Goal: Browse casually: Explore the website without a specific task or goal

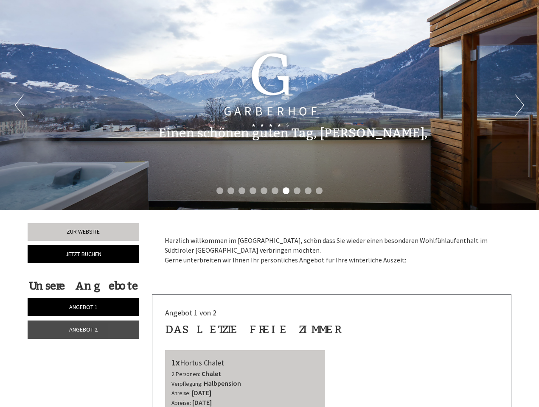
click at [269, 204] on div "Previous Next 1 2 3 4 5 6 7 8 9 10" at bounding box center [269, 105] width 539 height 210
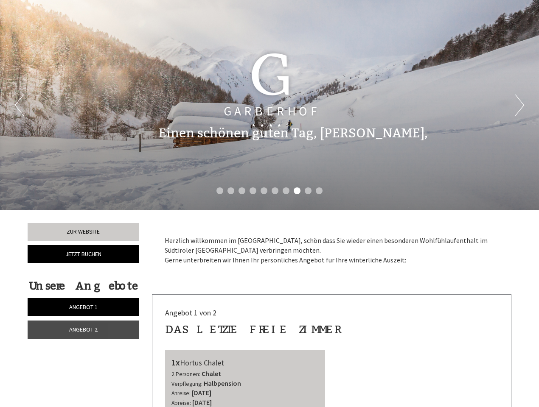
click at [19, 105] on button "Previous" at bounding box center [19, 105] width 9 height 21
click at [519, 105] on button "Next" at bounding box center [519, 105] width 9 height 21
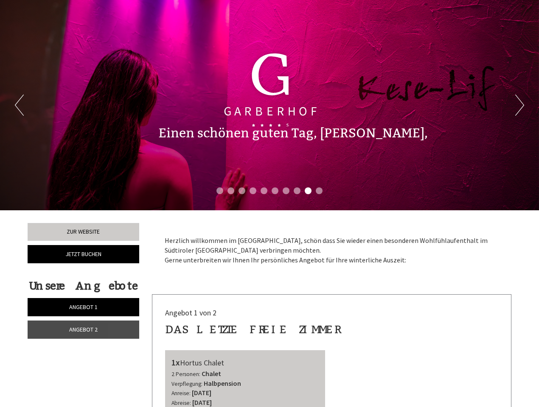
click at [220, 191] on li "1" at bounding box center [219, 191] width 7 height 7
click at [231, 191] on li "2" at bounding box center [230, 191] width 7 height 7
click at [242, 191] on li "3" at bounding box center [241, 191] width 7 height 7
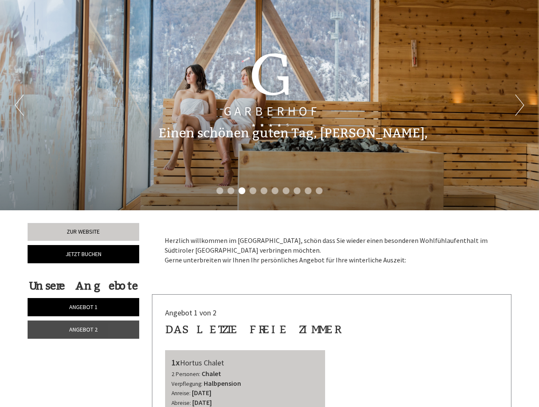
click at [253, 191] on li "4" at bounding box center [252, 191] width 7 height 7
click at [264, 191] on li "5" at bounding box center [263, 191] width 7 height 7
click at [275, 191] on li "6" at bounding box center [275, 191] width 7 height 7
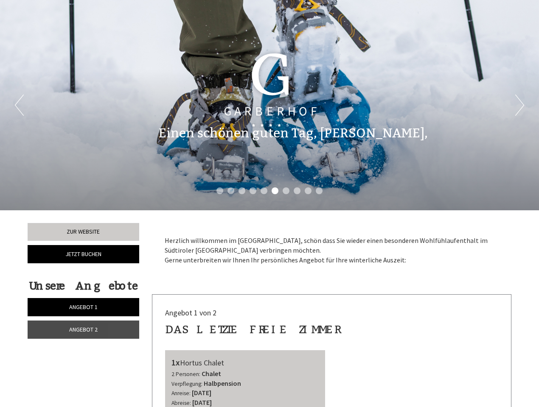
click at [286, 191] on li "7" at bounding box center [286, 191] width 7 height 7
